Goal: Information Seeking & Learning: Learn about a topic

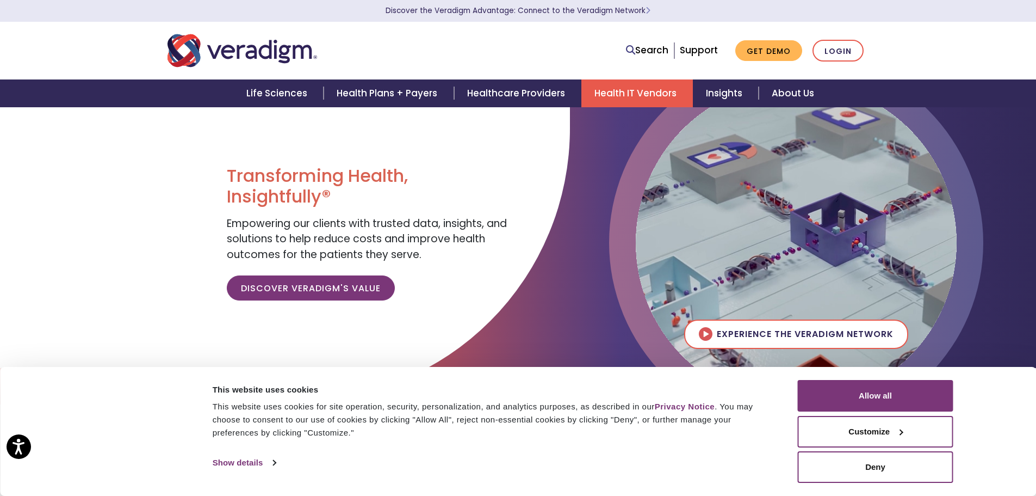
click at [606, 94] on link "Health IT Vendors" at bounding box center [637, 93] width 112 height 28
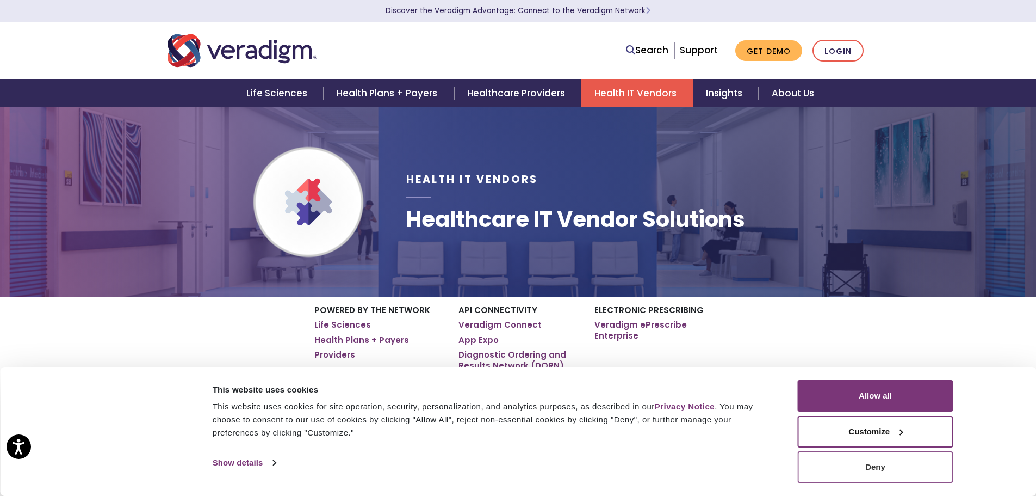
click at [853, 468] on button "Deny" at bounding box center [876, 467] width 156 height 32
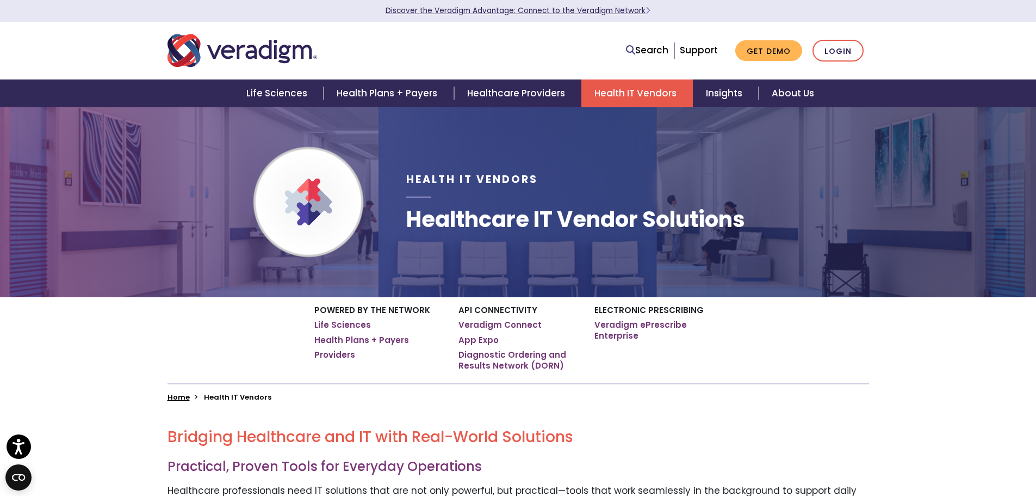
click at [527, 14] on link "Discover the Veradigm Advantage: Connect to the Veradigm Network" at bounding box center [518, 10] width 265 height 10
